Goal: Task Accomplishment & Management: Manage account settings

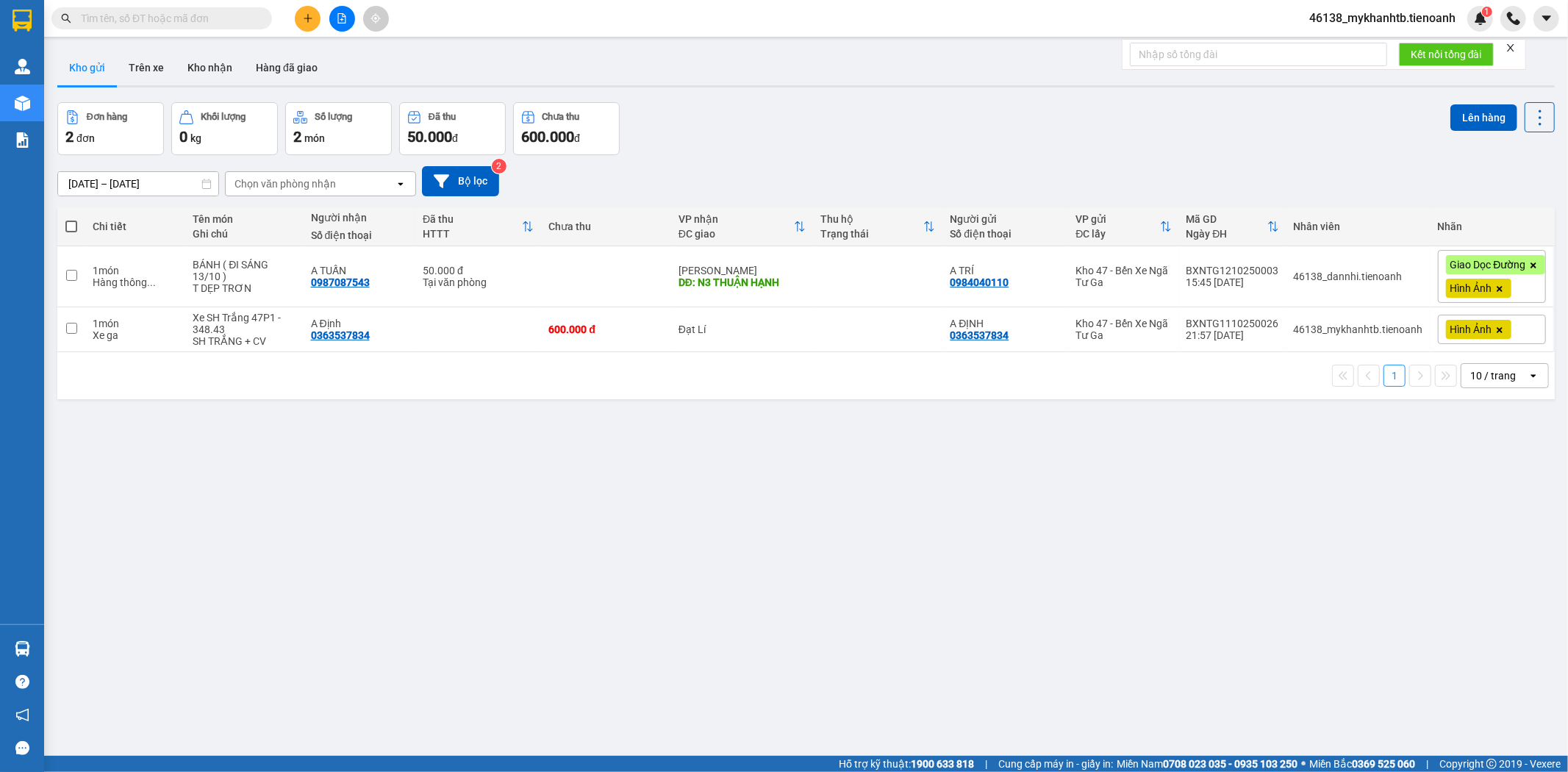
click at [1386, 23] on span "46138_mykhanhtb.tienoanh" at bounding box center [1382, 17] width 170 height 18
click at [1348, 45] on span "Đăng xuất" at bounding box center [1389, 45] width 139 height 16
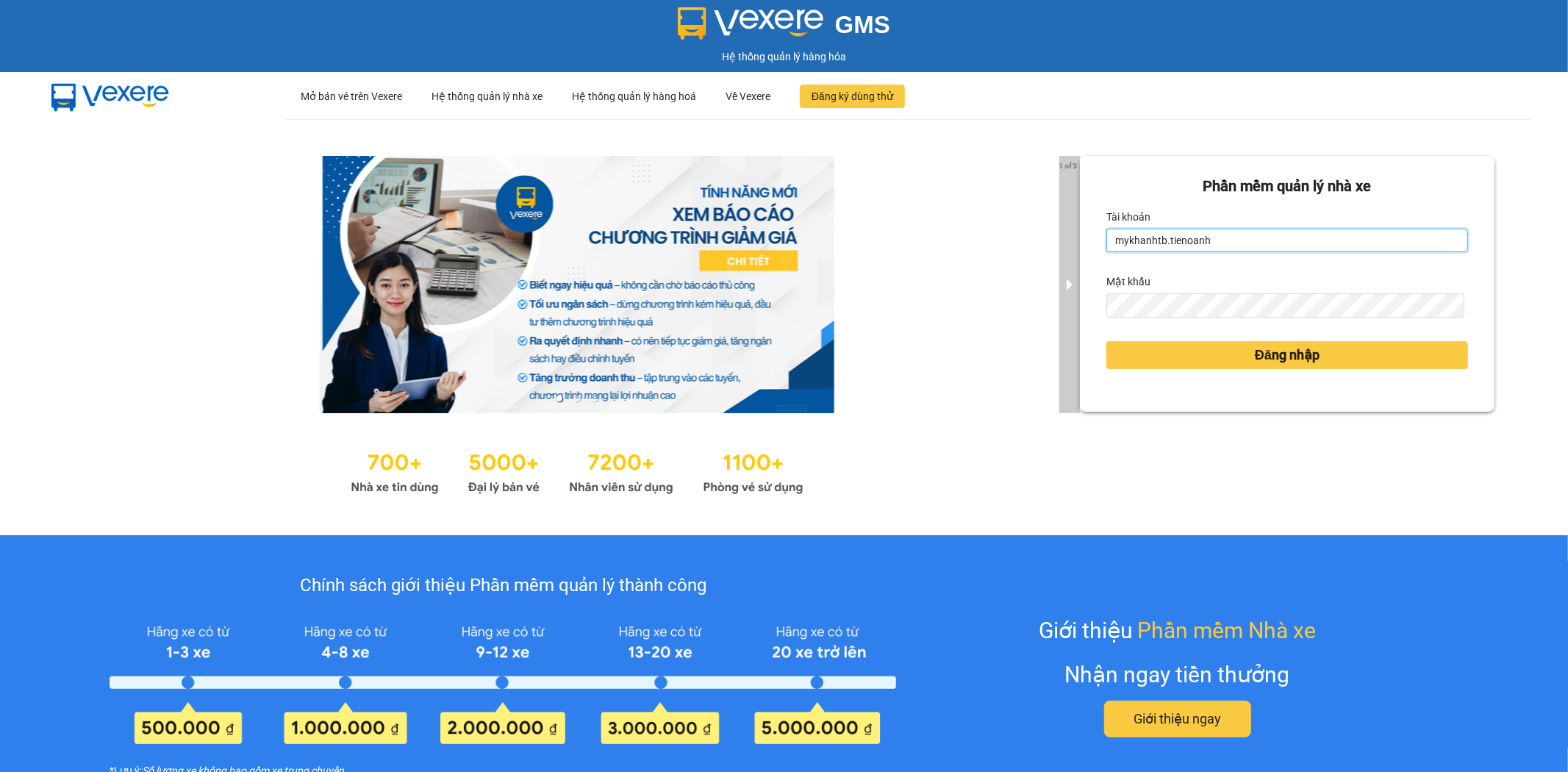
drag, startPoint x: 1257, startPoint y: 229, endPoint x: 1052, endPoint y: 213, distance: 205.6
click at [1052, 213] on div "1 of 3 Phần mềm quản lý nhà xe Tài khoản mykhanhtb.tienoanh Mật khẩu Đăng nhập" at bounding box center [784, 326] width 1568 height 416
type input "myhao.tienoanh"
click at [1064, 315] on div "1 of 3 Phần mềm quản lý nhà xe Tài khoản myhao.tienoanh Mật khẩu Đăng nhập" at bounding box center [784, 326] width 1568 height 416
click at [1107, 341] on button "Đăng nhập" at bounding box center [1288, 355] width 362 height 28
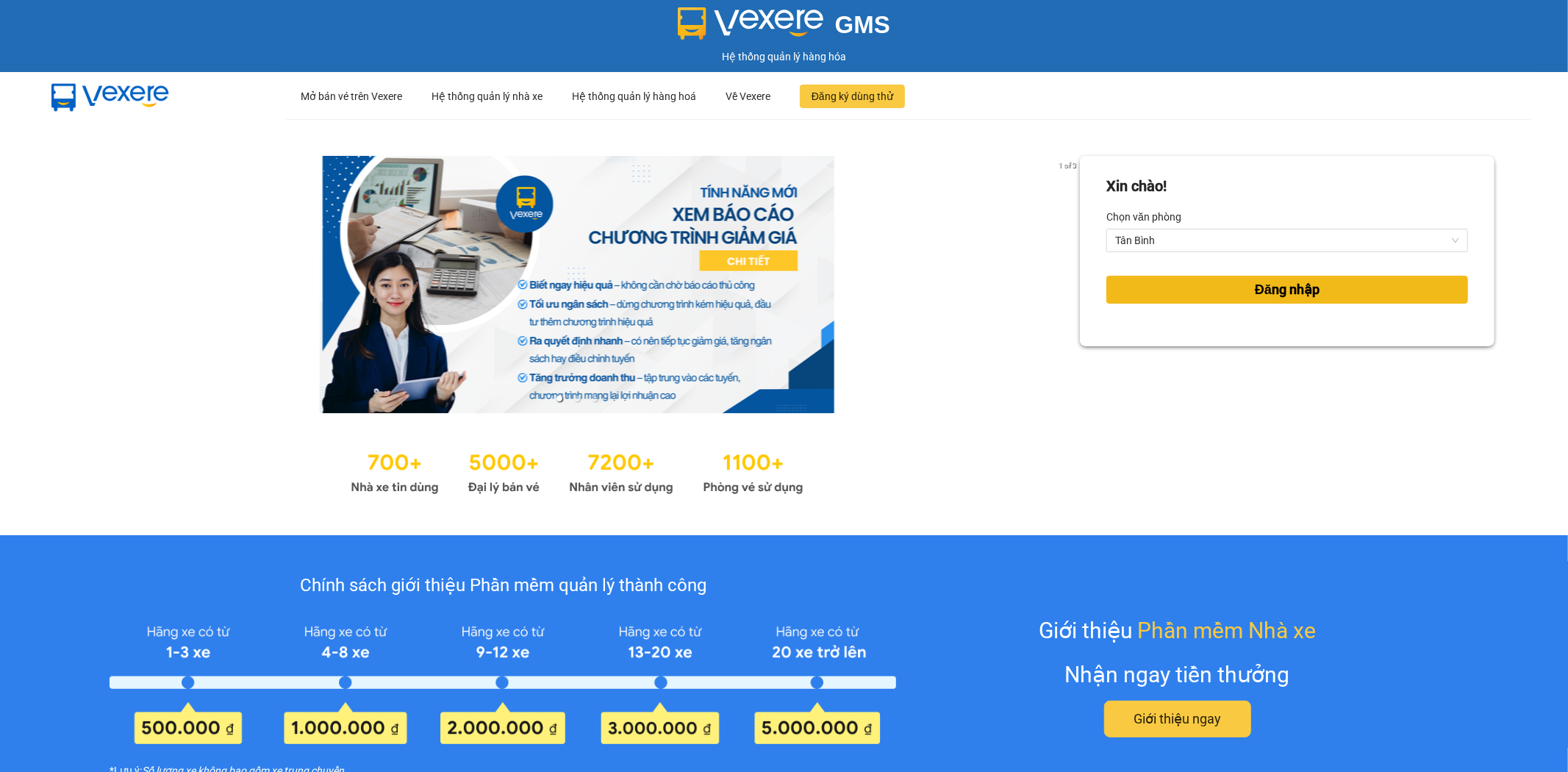
click at [1269, 301] on button "Đăng nhập" at bounding box center [1288, 290] width 362 height 28
